Goal: Find specific page/section: Find specific page/section

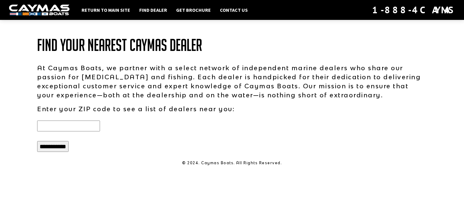
click at [43, 126] on input "text" at bounding box center [68, 126] width 63 height 11
type input "*****"
click at [50, 145] on input "**********" at bounding box center [52, 146] width 31 height 11
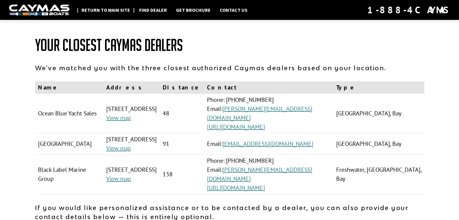
click at [97, 9] on link "Return to main site" at bounding box center [105, 10] width 55 height 8
